Goal: Information Seeking & Learning: Learn about a topic

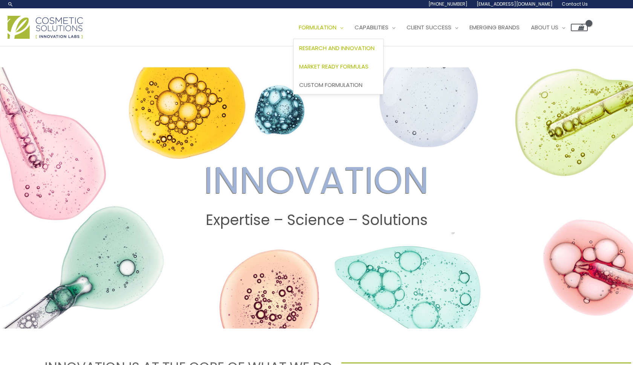
click at [335, 64] on span "Market Ready Formulas" at bounding box center [333, 67] width 69 height 8
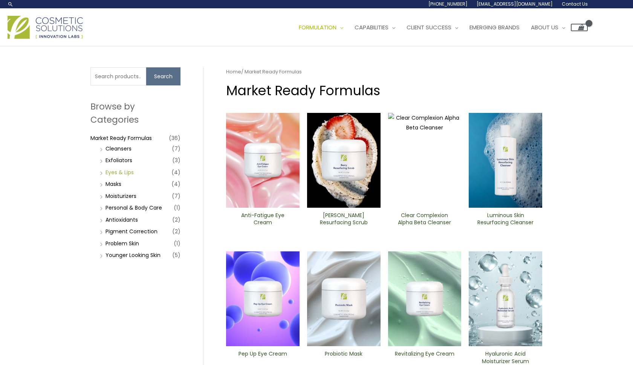
click at [121, 170] on link "Eyes & Lips" at bounding box center [119, 173] width 28 height 8
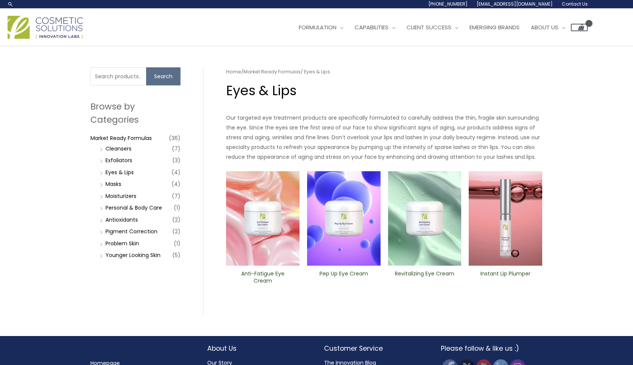
click at [500, 215] on img at bounding box center [505, 218] width 73 height 95
click at [333, 89] on link "Custom Formulation" at bounding box center [338, 85] width 90 height 18
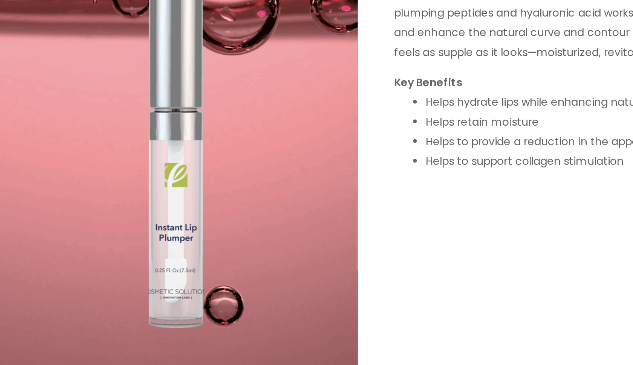
scroll to position [52, 0]
